Goal: Task Accomplishment & Management: Use online tool/utility

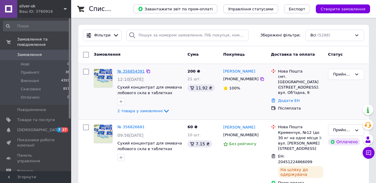
click at [129, 72] on link "№ 356854391" at bounding box center [131, 71] width 27 height 4
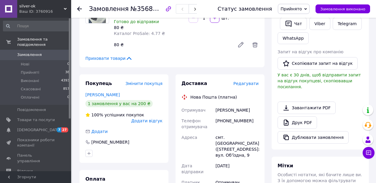
scroll to position [142, 0]
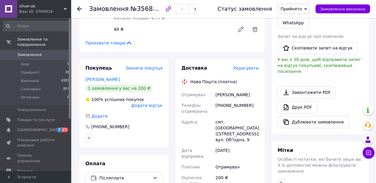
click at [235, 105] on div "[PHONE_NUMBER]" at bounding box center [237, 108] width 45 height 17
copy div "380674172510"
click at [224, 94] on div "[PERSON_NAME]" at bounding box center [237, 95] width 45 height 11
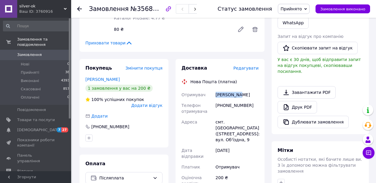
copy div "[PERSON_NAME]"
click at [248, 96] on div "[PERSON_NAME]" at bounding box center [237, 95] width 45 height 11
copy div "[PERSON_NAME]"
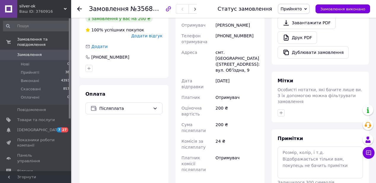
scroll to position [237, 0]
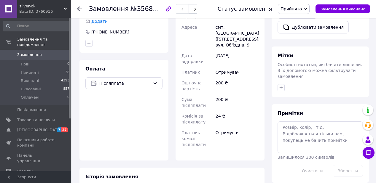
click at [77, 8] on use at bounding box center [79, 9] width 5 height 5
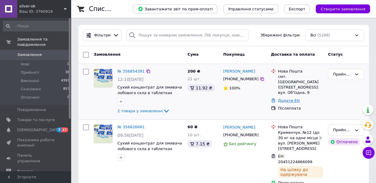
click at [286, 99] on link "Додати ЕН" at bounding box center [289, 101] width 22 height 4
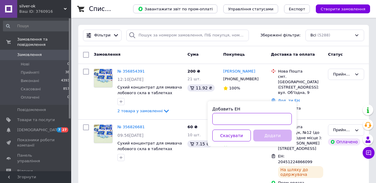
paste input "20451225213271"
type input "20451225213271"
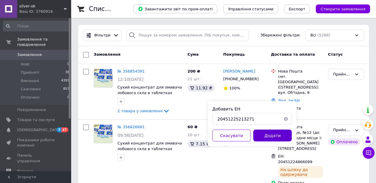
click at [267, 134] on button "Додати" at bounding box center [272, 136] width 39 height 12
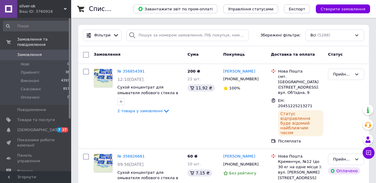
click at [64, 7] on div "silver-ok Ваш ID: 3760916" at bounding box center [44, 9] width 54 height 18
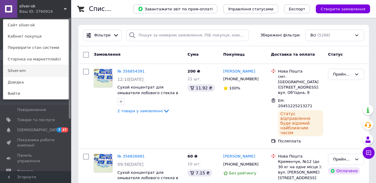
click at [28, 71] on link "Silver-em" at bounding box center [35, 70] width 65 height 11
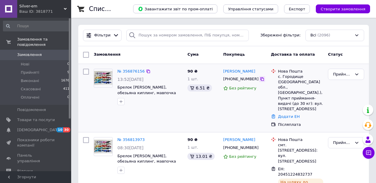
click at [260, 79] on icon at bounding box center [262, 79] width 5 height 5
click at [294, 115] on link "Додати ЕН" at bounding box center [289, 117] width 22 height 4
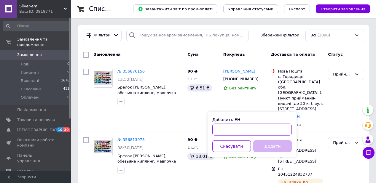
paste input "20451225221376"
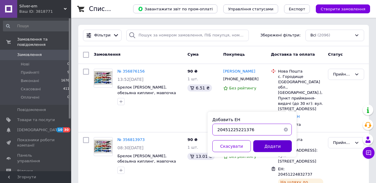
type input "20451225221376"
click at [277, 148] on button "Додати" at bounding box center [272, 147] width 39 height 12
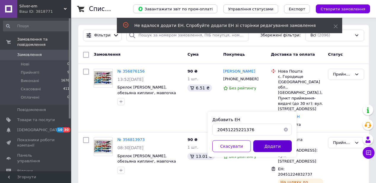
click at [279, 150] on button "Додати" at bounding box center [272, 147] width 39 height 12
click at [232, 145] on button "Скасувати" at bounding box center [231, 147] width 39 height 12
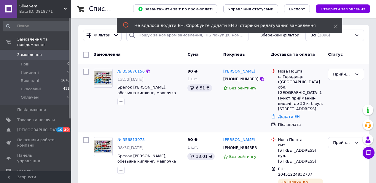
click at [128, 70] on link "№ 356876156" at bounding box center [131, 71] width 27 height 4
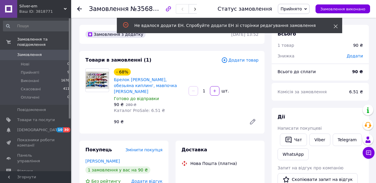
click at [335, 26] on icon at bounding box center [336, 26] width 4 height 4
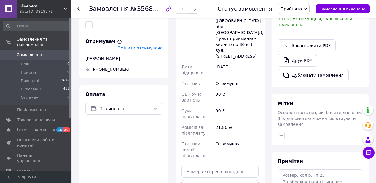
scroll to position [190, 0]
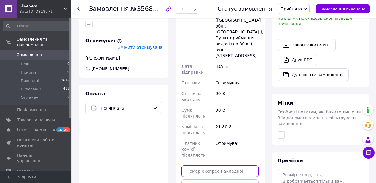
paste input "20451225221376"
type input "20451225221376"
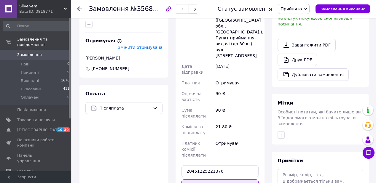
click at [239, 180] on button "Передати номер" at bounding box center [220, 186] width 77 height 12
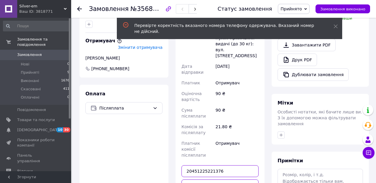
drag, startPoint x: 230, startPoint y: 137, endPoint x: 182, endPoint y: 134, distance: 47.8
click at [182, 166] on input "20451225221376" at bounding box center [220, 172] width 77 height 12
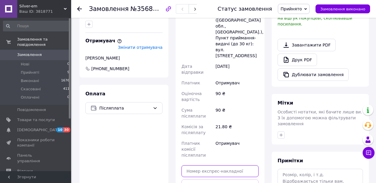
paste input "20451225221376"
type input "20451225221376"
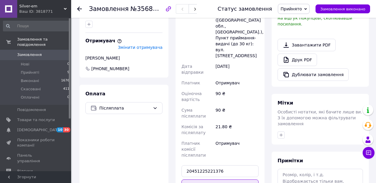
click at [227, 180] on button "Передати номер" at bounding box center [220, 186] width 77 height 12
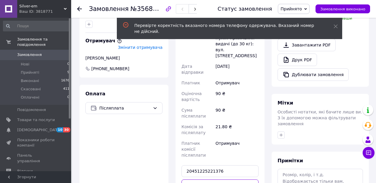
click at [79, 8] on icon at bounding box center [79, 9] width 5 height 5
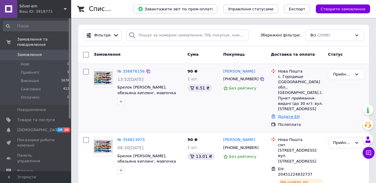
click at [287, 115] on link "Додати ЕН" at bounding box center [289, 117] width 22 height 4
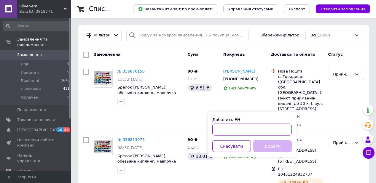
paste input "20451225221376"
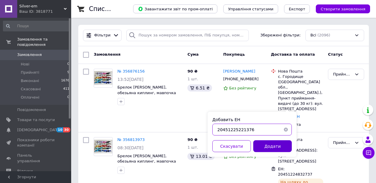
type input "20451225221376"
click at [277, 147] on button "Додати" at bounding box center [272, 147] width 39 height 12
